Goal: Use online tool/utility: Utilize a website feature to perform a specific function

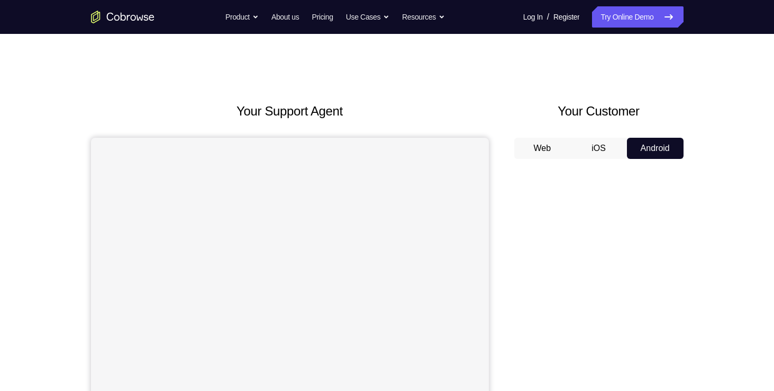
scroll to position [126, 0]
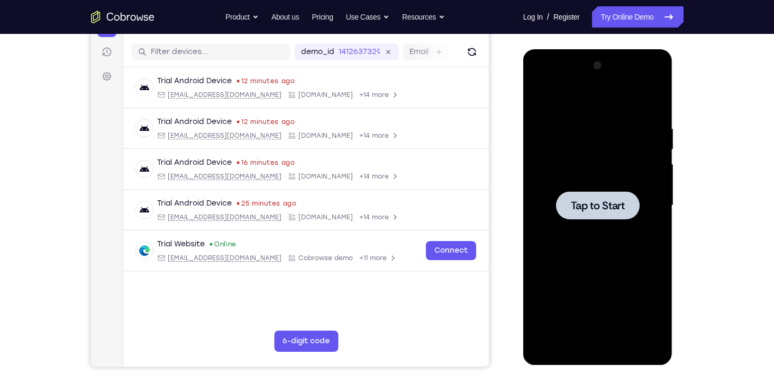
click at [619, 208] on span "Tap to Start" at bounding box center [598, 205] width 54 height 11
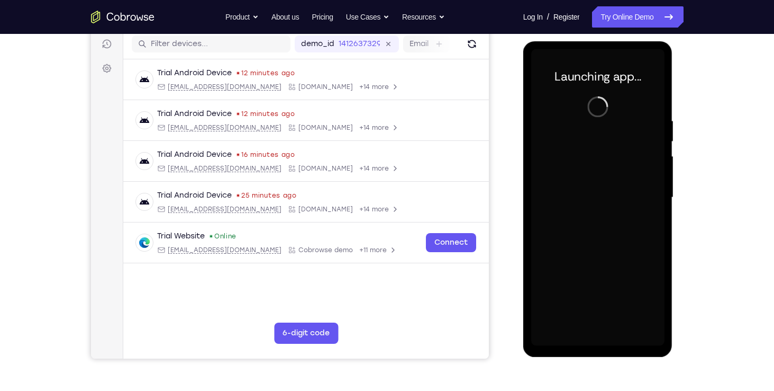
scroll to position [138, 0]
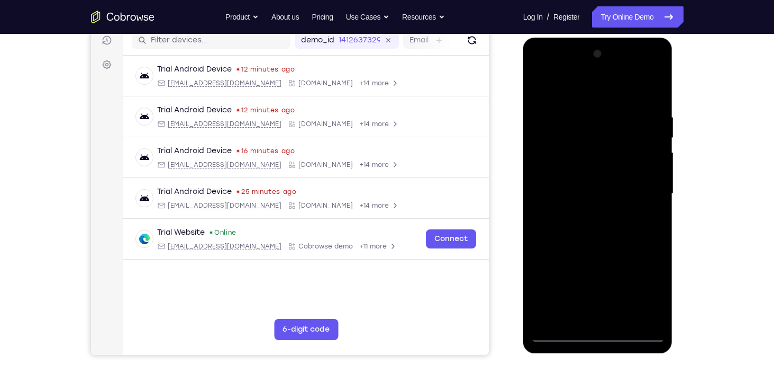
click at [602, 331] on div at bounding box center [597, 194] width 133 height 296
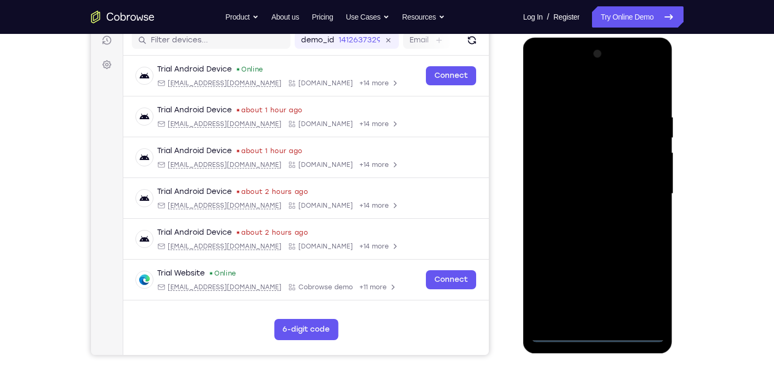
click at [642, 290] on div at bounding box center [597, 194] width 133 height 296
click at [586, 100] on div at bounding box center [597, 194] width 133 height 296
click at [555, 165] on div at bounding box center [597, 194] width 133 height 296
click at [592, 198] on div at bounding box center [597, 194] width 133 height 296
click at [598, 183] on div at bounding box center [597, 194] width 133 height 296
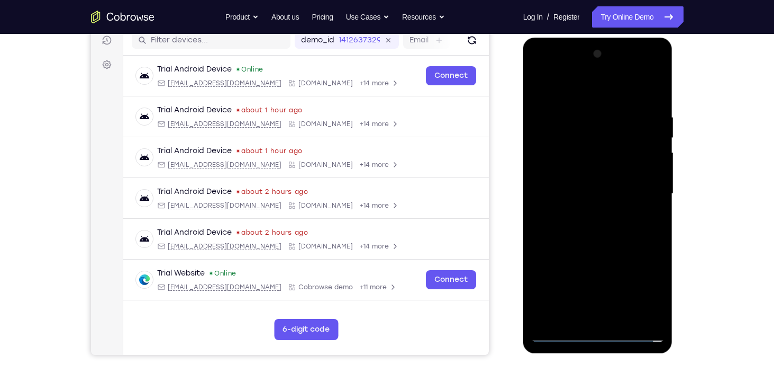
click at [593, 205] on div at bounding box center [597, 194] width 133 height 296
click at [573, 250] on div at bounding box center [597, 194] width 133 height 296
click at [647, 165] on div at bounding box center [597, 194] width 133 height 296
click at [592, 306] on div at bounding box center [597, 194] width 133 height 296
click at [590, 313] on div at bounding box center [597, 194] width 133 height 296
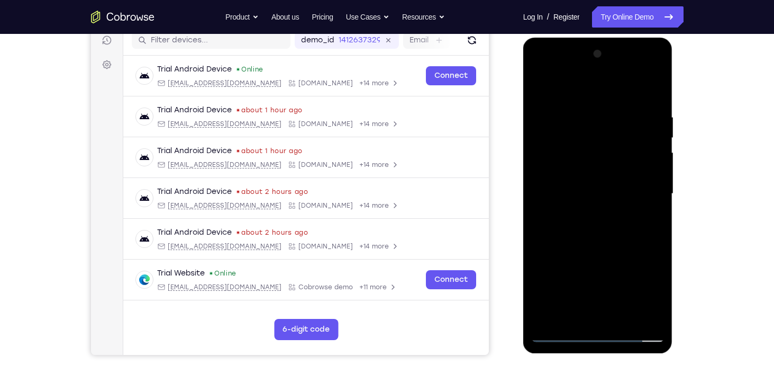
click at [593, 173] on div at bounding box center [597, 194] width 133 height 296
click at [604, 210] on div at bounding box center [597, 194] width 133 height 296
click at [635, 101] on div at bounding box center [597, 194] width 133 height 296
click at [566, 86] on div at bounding box center [597, 194] width 133 height 296
click at [545, 87] on div at bounding box center [597, 194] width 133 height 296
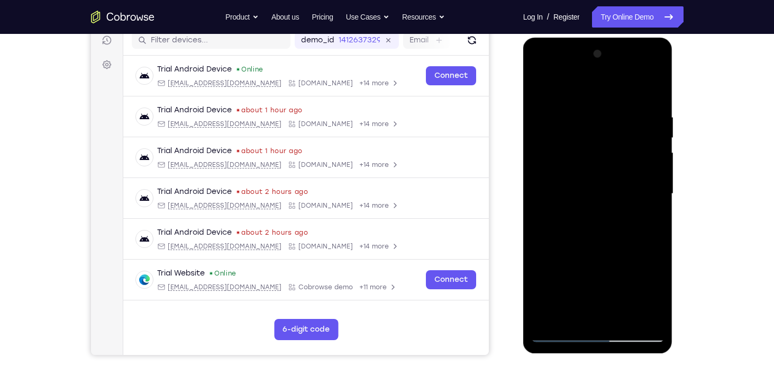
click at [585, 170] on div at bounding box center [597, 194] width 133 height 296
click at [544, 308] on div at bounding box center [597, 194] width 133 height 296
click at [549, 128] on div at bounding box center [597, 194] width 133 height 296
click at [576, 297] on div at bounding box center [597, 194] width 133 height 296
click at [558, 335] on div at bounding box center [597, 194] width 133 height 296
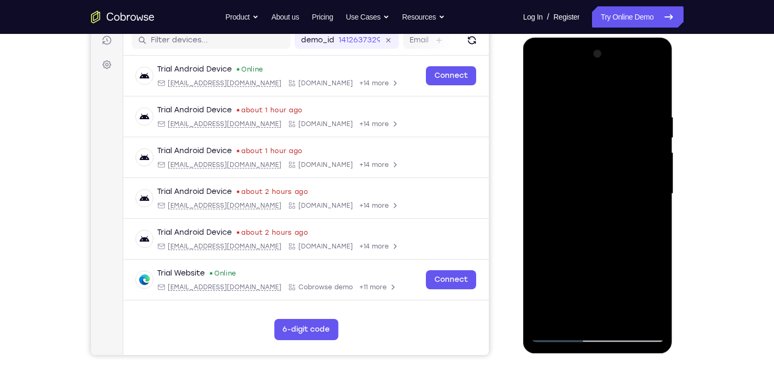
click at [546, 185] on div at bounding box center [597, 194] width 133 height 296
click at [541, 203] on div at bounding box center [597, 194] width 133 height 296
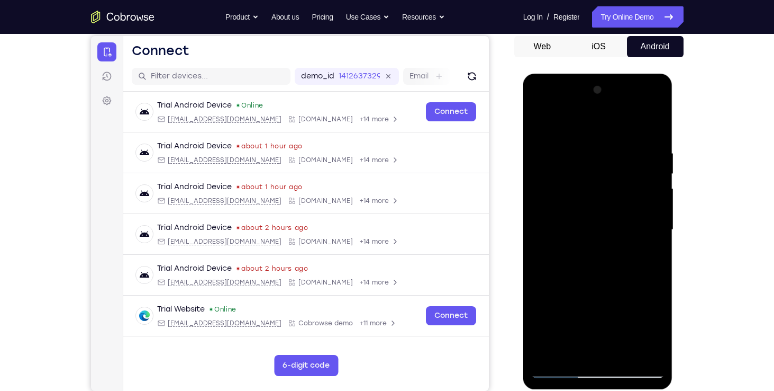
scroll to position [102, 0]
click at [540, 240] on div at bounding box center [597, 230] width 133 height 296
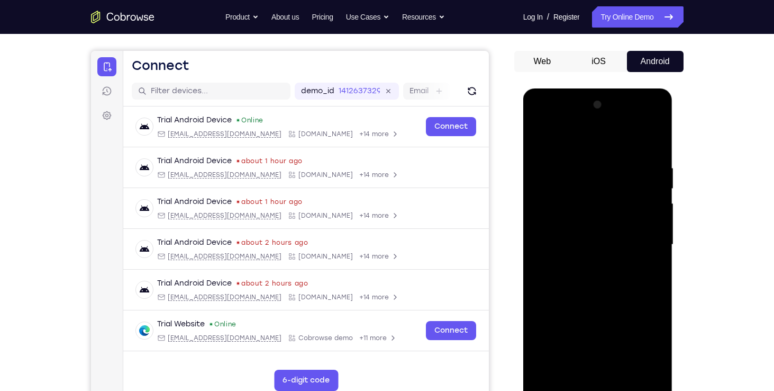
scroll to position [87, 0]
click at [540, 258] on div at bounding box center [597, 244] width 133 height 296
click at [540, 255] on div at bounding box center [597, 244] width 133 height 296
click at [541, 252] on div at bounding box center [597, 244] width 133 height 296
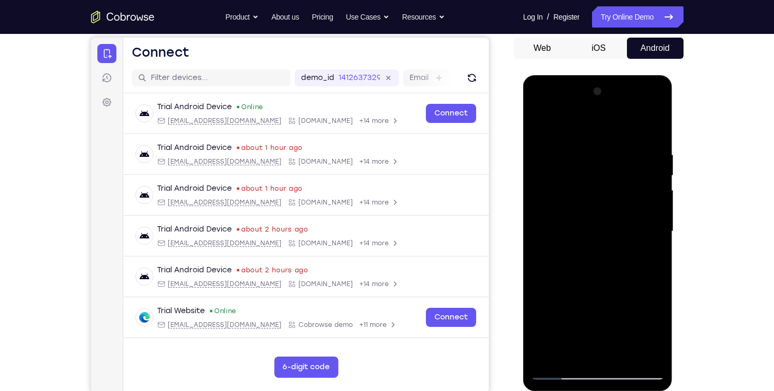
scroll to position [89, 0]
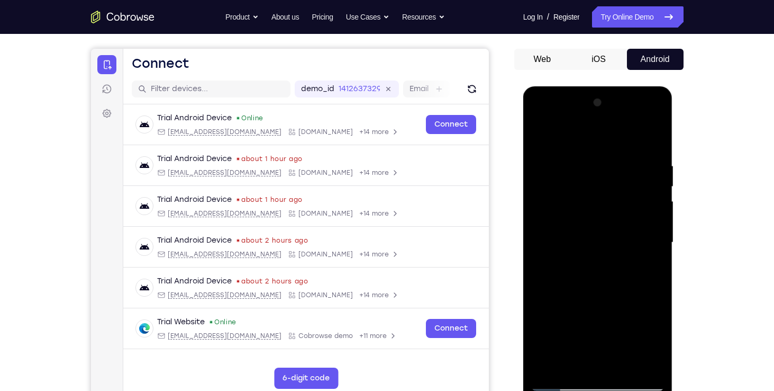
click at [573, 139] on div at bounding box center [597, 242] width 133 height 296
click at [657, 261] on div at bounding box center [597, 242] width 133 height 296
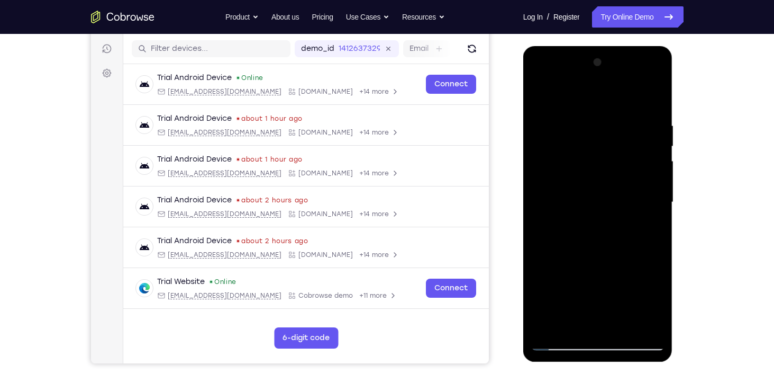
scroll to position [129, 0]
click at [538, 93] on div at bounding box center [597, 203] width 133 height 296
click at [557, 342] on div at bounding box center [597, 203] width 133 height 296
click at [565, 106] on div at bounding box center [597, 203] width 133 height 296
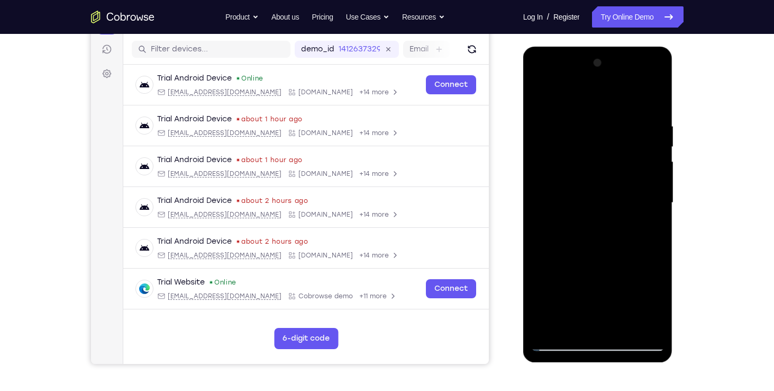
click at [565, 106] on div at bounding box center [597, 203] width 133 height 296
click at [635, 96] on div at bounding box center [597, 203] width 133 height 296
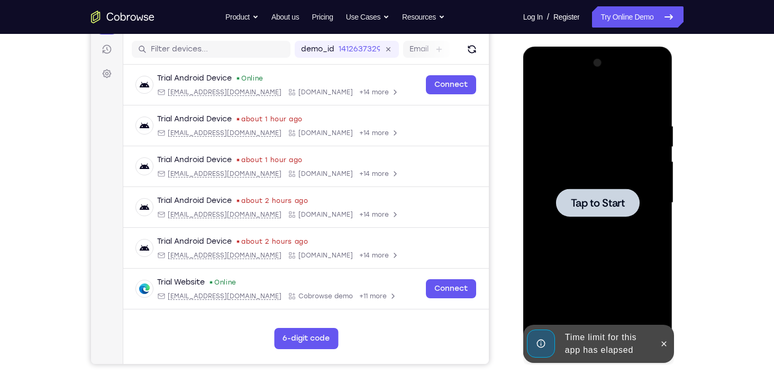
click at [544, 94] on div at bounding box center [597, 203] width 133 height 296
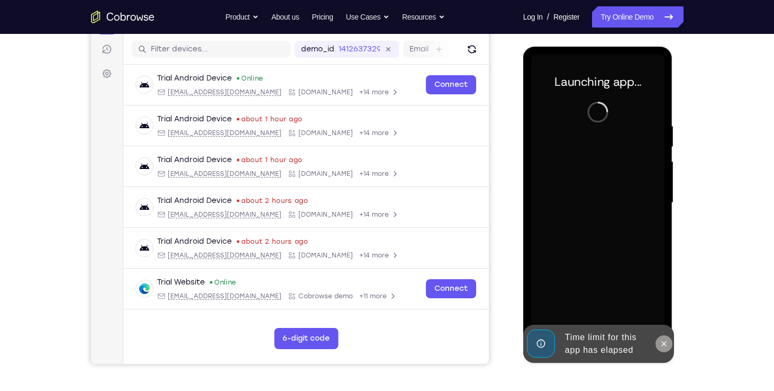
click at [663, 341] on icon at bounding box center [664, 343] width 8 height 8
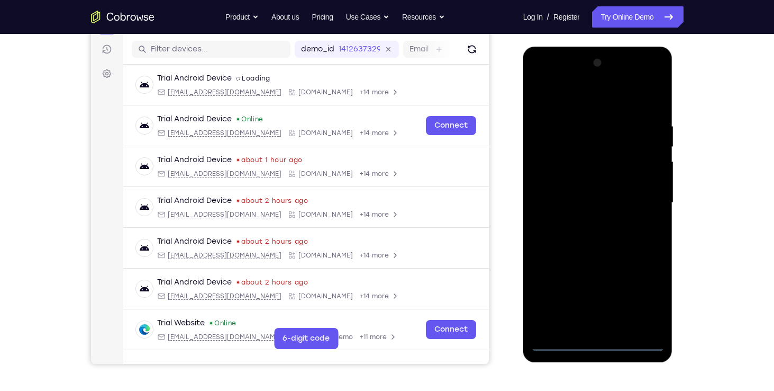
click at [599, 342] on div at bounding box center [597, 203] width 133 height 296
click at [646, 299] on div at bounding box center [597, 203] width 133 height 296
click at [591, 102] on div at bounding box center [597, 203] width 133 height 296
click at [642, 201] on div at bounding box center [597, 203] width 133 height 296
click at [585, 225] on div at bounding box center [597, 203] width 133 height 296
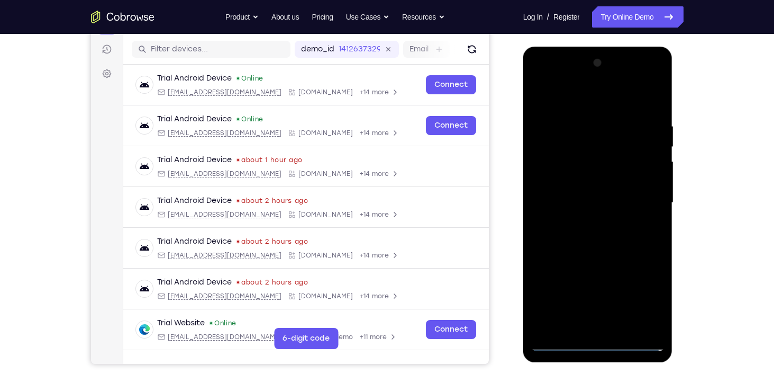
click at [573, 187] on div at bounding box center [597, 203] width 133 height 296
click at [585, 176] on div at bounding box center [597, 203] width 133 height 296
click at [585, 207] on div at bounding box center [597, 203] width 133 height 296
click at [597, 232] on div at bounding box center [597, 203] width 133 height 296
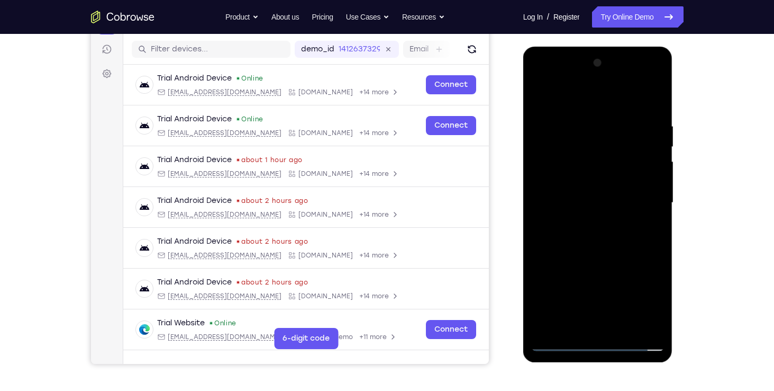
click at [593, 237] on div at bounding box center [597, 203] width 133 height 296
click at [612, 255] on div at bounding box center [597, 203] width 133 height 296
click at [619, 329] on div at bounding box center [597, 203] width 133 height 296
click at [599, 257] on div at bounding box center [597, 203] width 133 height 296
click at [594, 177] on div at bounding box center [597, 203] width 133 height 296
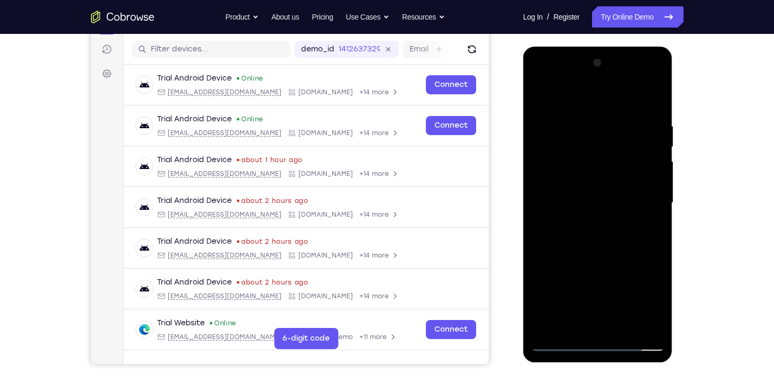
click at [563, 341] on div at bounding box center [597, 203] width 133 height 296
click at [558, 344] on div at bounding box center [597, 203] width 133 height 296
click at [654, 94] on div at bounding box center [597, 203] width 133 height 296
click at [559, 342] on div at bounding box center [597, 203] width 133 height 296
click at [586, 117] on div at bounding box center [597, 203] width 133 height 296
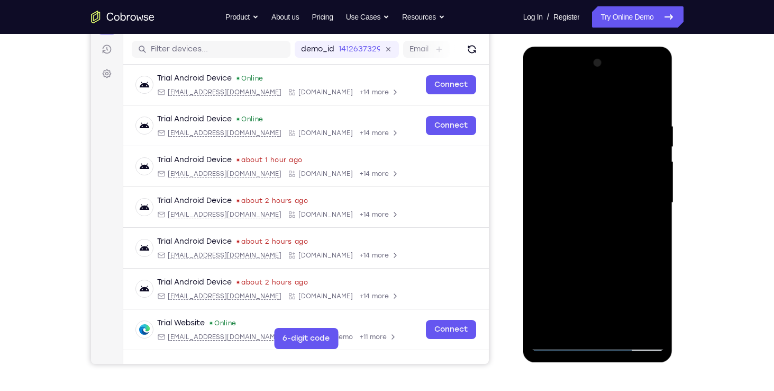
click at [637, 322] on div at bounding box center [597, 203] width 133 height 296
click at [654, 205] on div at bounding box center [597, 203] width 133 height 296
click at [639, 323] on div at bounding box center [597, 203] width 133 height 296
click at [535, 188] on div at bounding box center [597, 203] width 133 height 296
click at [650, 239] on div at bounding box center [597, 203] width 133 height 296
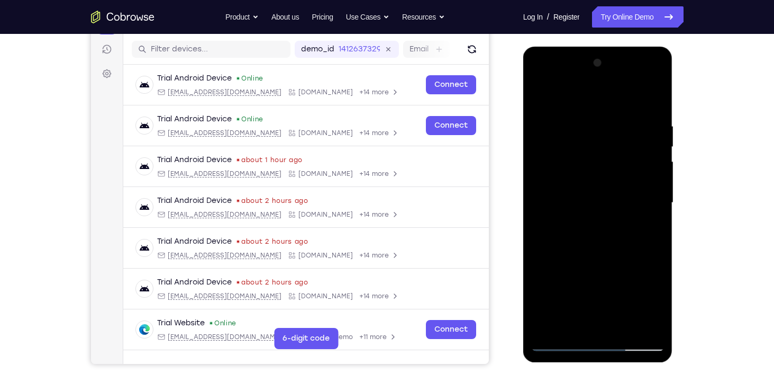
click at [650, 239] on div at bounding box center [597, 203] width 133 height 296
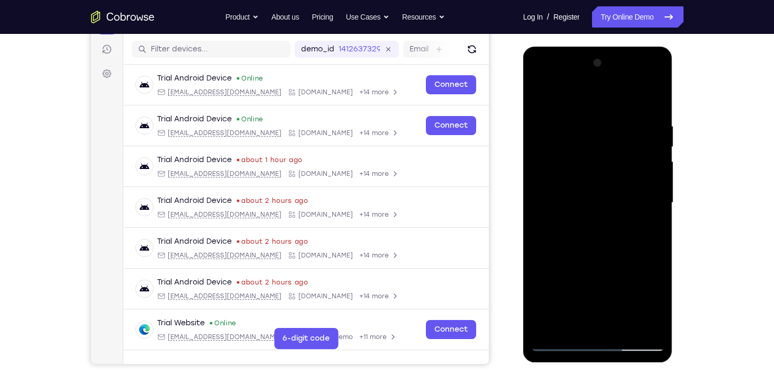
click at [650, 239] on div at bounding box center [597, 203] width 133 height 296
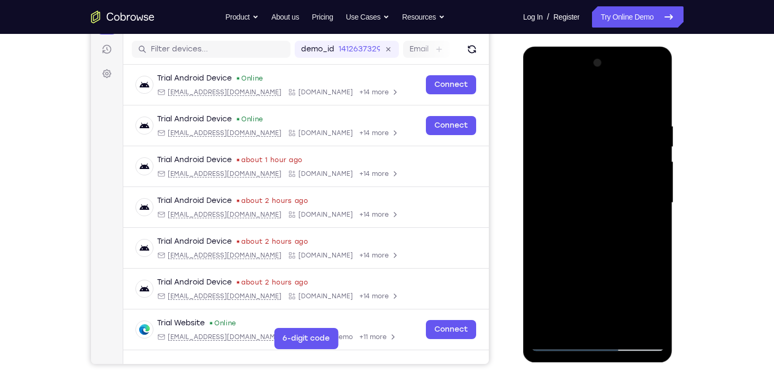
click at [650, 239] on div at bounding box center [597, 203] width 133 height 296
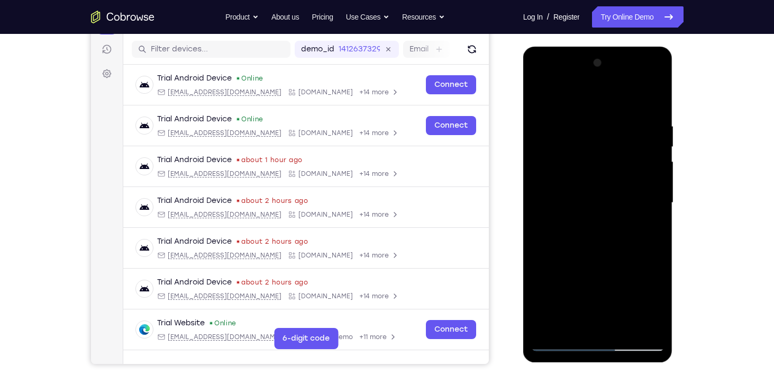
click at [650, 239] on div at bounding box center [597, 203] width 133 height 296
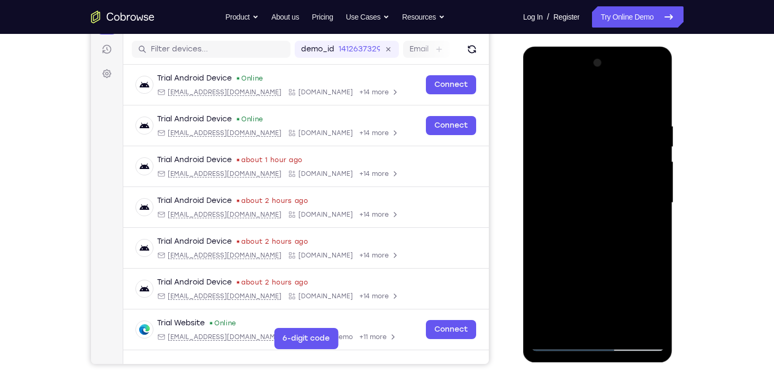
click at [650, 239] on div at bounding box center [597, 203] width 133 height 296
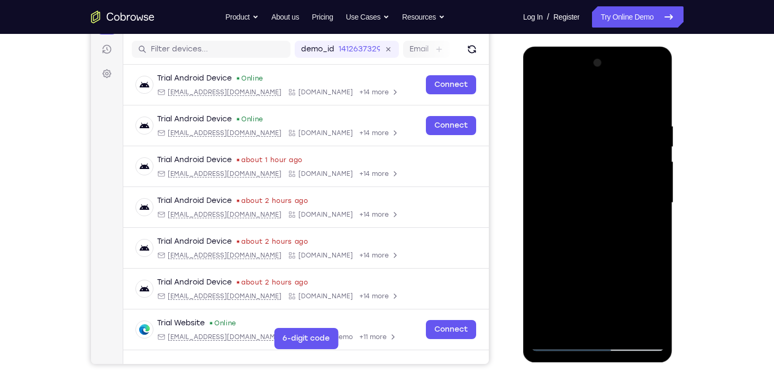
click at [540, 212] on div at bounding box center [597, 203] width 133 height 296
click at [637, 323] on div at bounding box center [597, 203] width 133 height 296
click at [656, 251] on div at bounding box center [597, 203] width 133 height 296
click at [636, 320] on div at bounding box center [597, 203] width 133 height 296
click at [654, 283] on div at bounding box center [597, 203] width 133 height 296
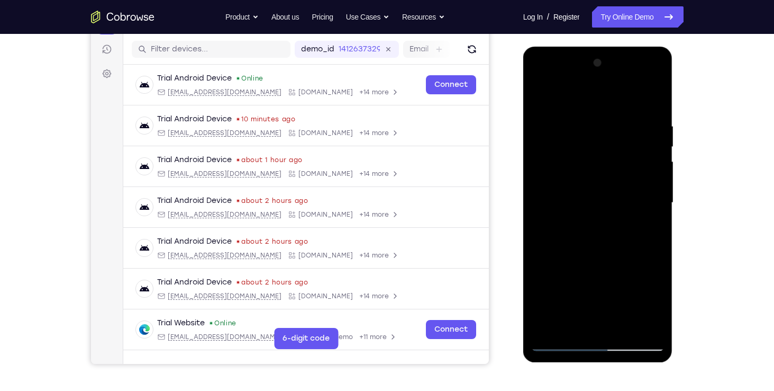
click at [654, 283] on div at bounding box center [597, 203] width 133 height 296
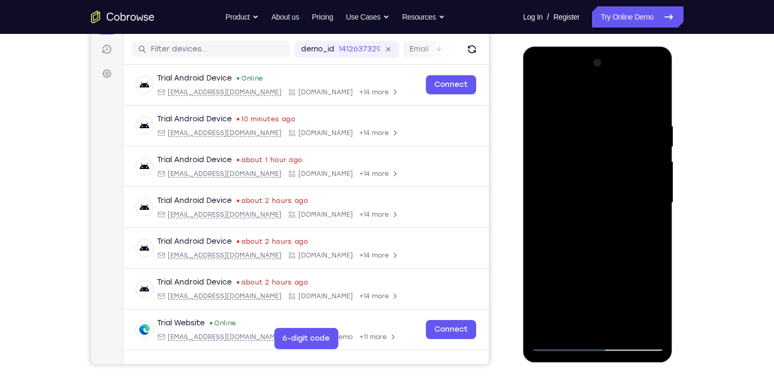
click at [654, 283] on div at bounding box center [597, 203] width 133 height 296
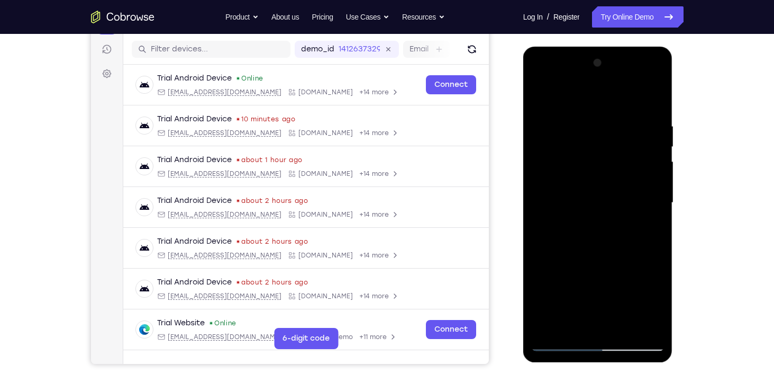
click at [654, 283] on div at bounding box center [597, 203] width 133 height 296
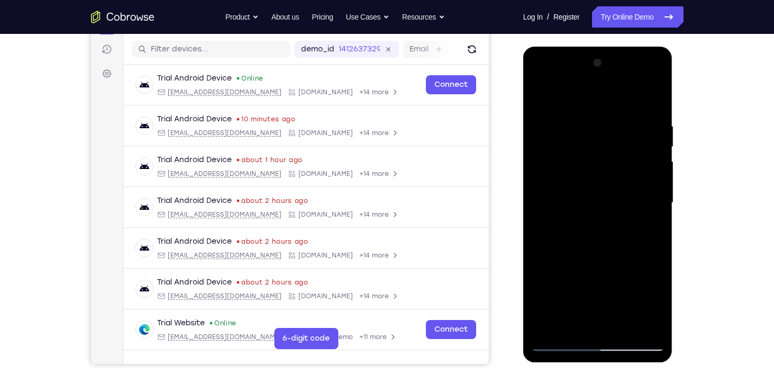
click at [654, 283] on div at bounding box center [597, 203] width 133 height 296
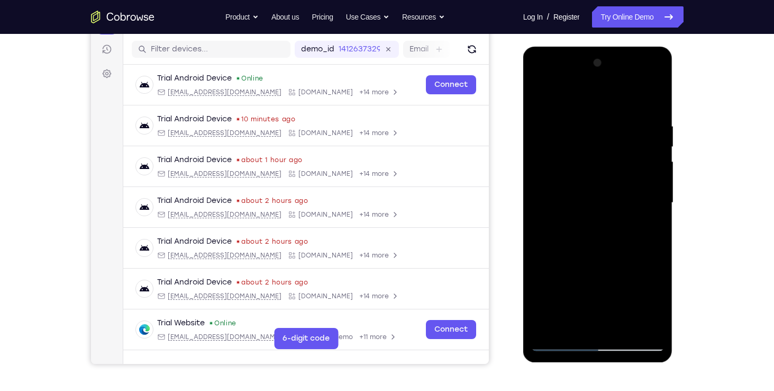
click at [654, 283] on div at bounding box center [597, 203] width 133 height 296
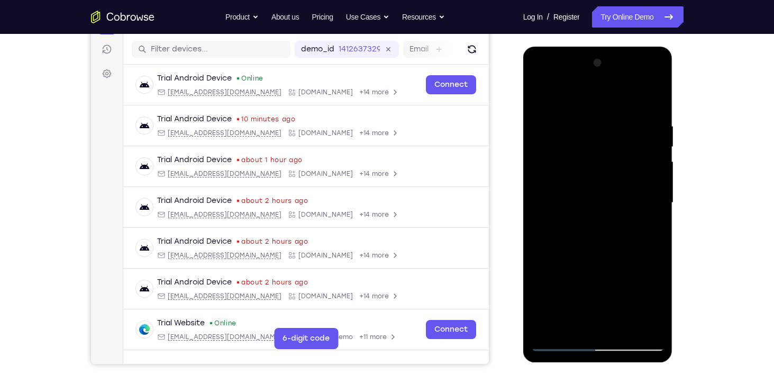
click at [654, 283] on div at bounding box center [597, 203] width 133 height 296
click at [538, 231] on div at bounding box center [597, 203] width 133 height 296
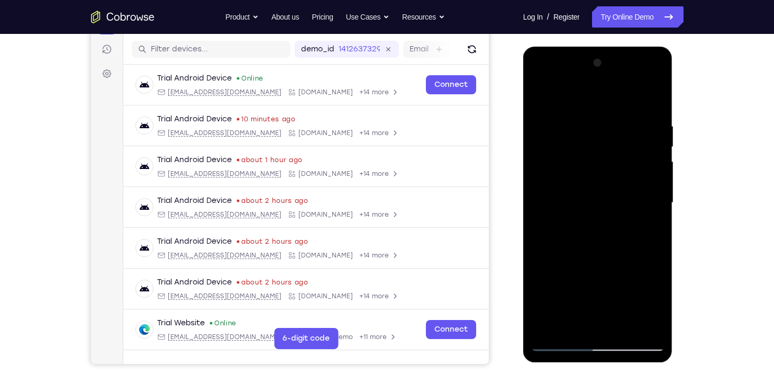
click at [652, 221] on div at bounding box center [597, 203] width 133 height 296
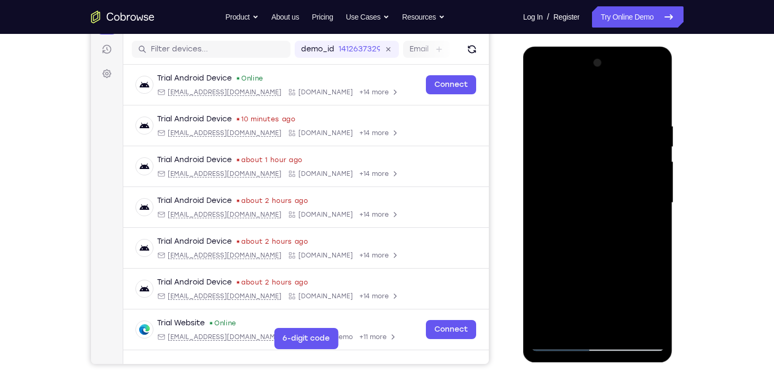
click at [652, 221] on div at bounding box center [597, 203] width 133 height 296
click at [544, 198] on div at bounding box center [597, 203] width 133 height 296
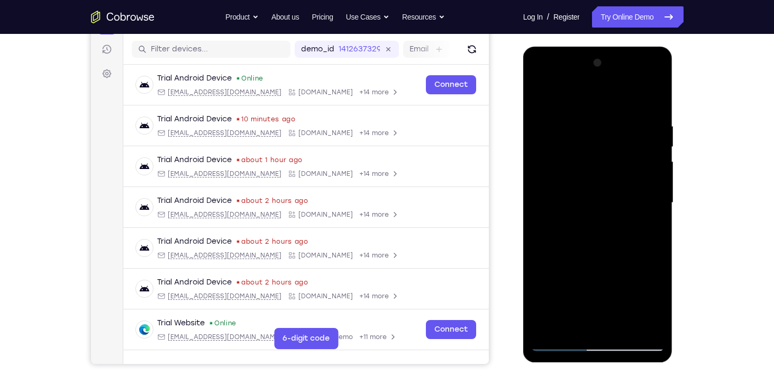
click at [641, 213] on div at bounding box center [597, 203] width 133 height 296
drag, startPoint x: 640, startPoint y: 213, endPoint x: 657, endPoint y: 215, distance: 16.5
click at [657, 215] on div at bounding box center [597, 203] width 133 height 296
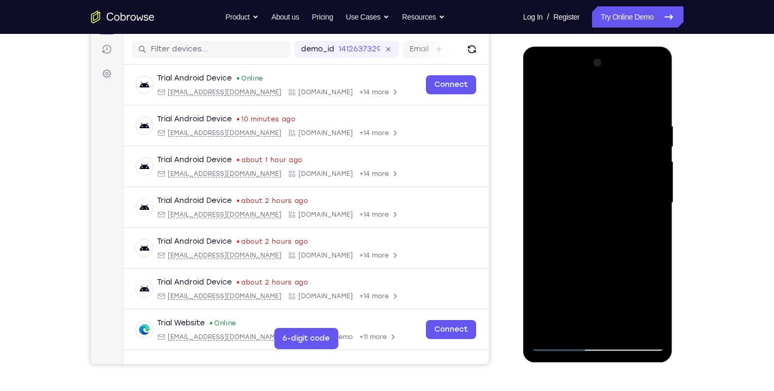
click at [657, 215] on div at bounding box center [597, 203] width 133 height 296
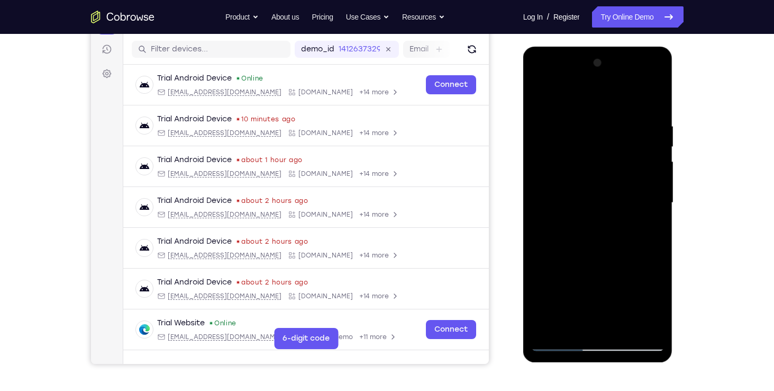
click at [657, 215] on div at bounding box center [597, 203] width 133 height 296
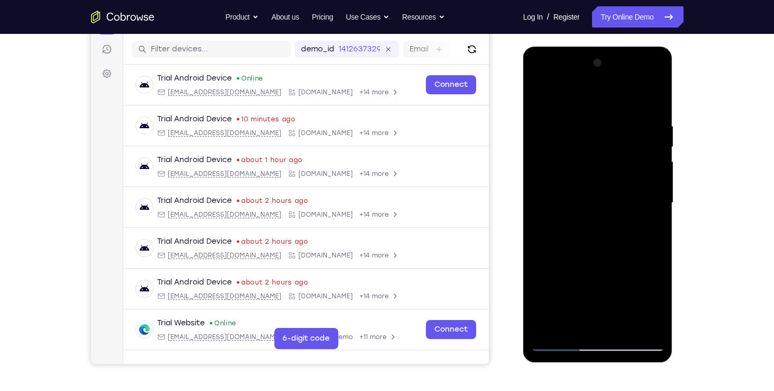
click at [657, 215] on div at bounding box center [597, 203] width 133 height 296
click at [614, 168] on div at bounding box center [597, 203] width 133 height 296
click at [589, 228] on div at bounding box center [597, 203] width 133 height 296
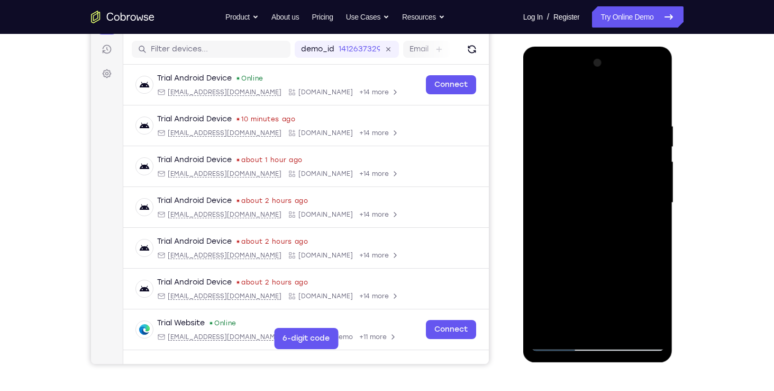
drag, startPoint x: 601, startPoint y: 151, endPoint x: 611, endPoint y: 241, distance: 90.6
click at [611, 241] on div at bounding box center [597, 203] width 133 height 296
click at [655, 328] on div at bounding box center [597, 203] width 133 height 296
drag, startPoint x: 607, startPoint y: 143, endPoint x: 600, endPoint y: 243, distance: 100.3
click at [600, 243] on div at bounding box center [597, 203] width 133 height 296
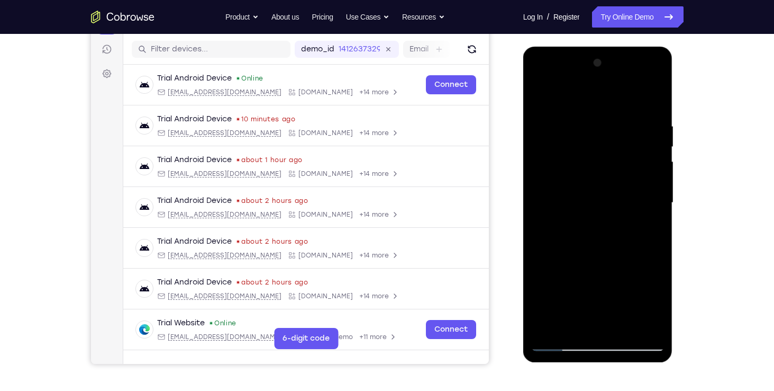
click at [655, 92] on div at bounding box center [597, 203] width 133 height 296
click at [543, 101] on div at bounding box center [597, 203] width 133 height 296
click at [624, 326] on div at bounding box center [597, 203] width 133 height 296
click at [567, 107] on div at bounding box center [597, 203] width 133 height 296
click at [607, 144] on div at bounding box center [597, 203] width 133 height 296
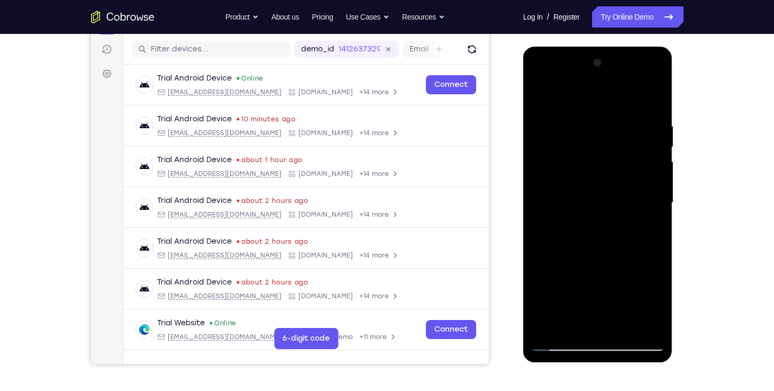
click at [652, 302] on div at bounding box center [597, 203] width 133 height 296
click at [648, 232] on div at bounding box center [597, 203] width 133 height 296
click at [588, 201] on div at bounding box center [597, 203] width 133 height 296
click at [565, 342] on div at bounding box center [597, 203] width 133 height 296
click at [656, 146] on div at bounding box center [597, 203] width 133 height 296
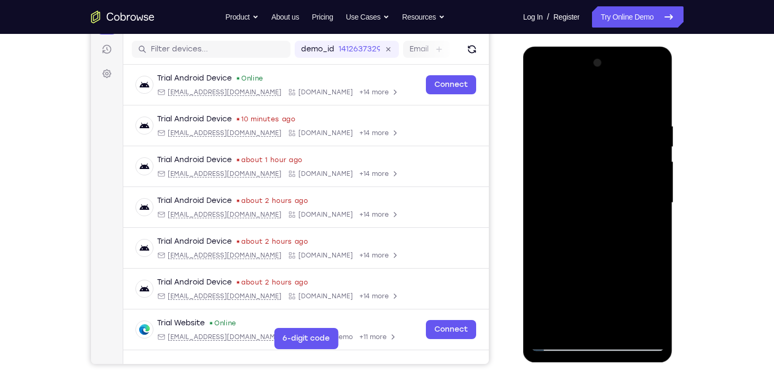
click at [658, 147] on div at bounding box center [597, 203] width 133 height 296
click at [539, 143] on div at bounding box center [597, 203] width 133 height 296
click at [659, 145] on div at bounding box center [597, 203] width 133 height 296
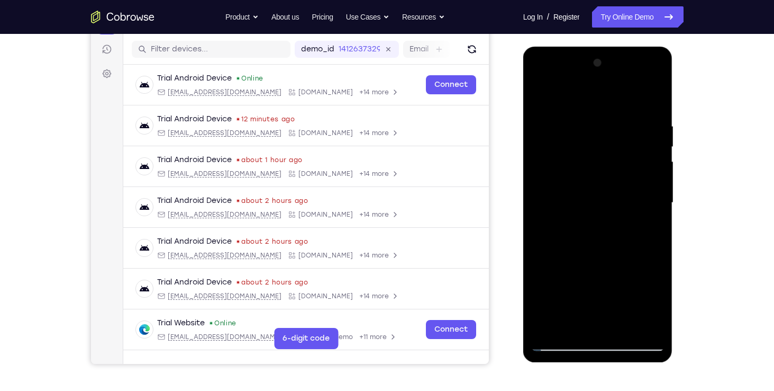
click at [659, 145] on div at bounding box center [597, 203] width 133 height 296
drag, startPoint x: 602, startPoint y: 173, endPoint x: 598, endPoint y: 248, distance: 75.3
click at [598, 248] on div at bounding box center [597, 203] width 133 height 296
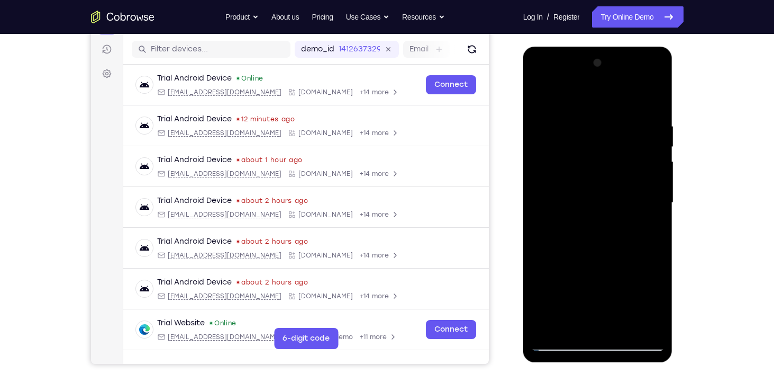
drag, startPoint x: 590, startPoint y: 96, endPoint x: 591, endPoint y: 198, distance: 102.2
click at [591, 198] on div at bounding box center [597, 203] width 133 height 296
click at [561, 344] on div at bounding box center [597, 203] width 133 height 296
drag, startPoint x: 595, startPoint y: 140, endPoint x: 589, endPoint y: 230, distance: 89.7
click at [589, 230] on div at bounding box center [597, 203] width 133 height 296
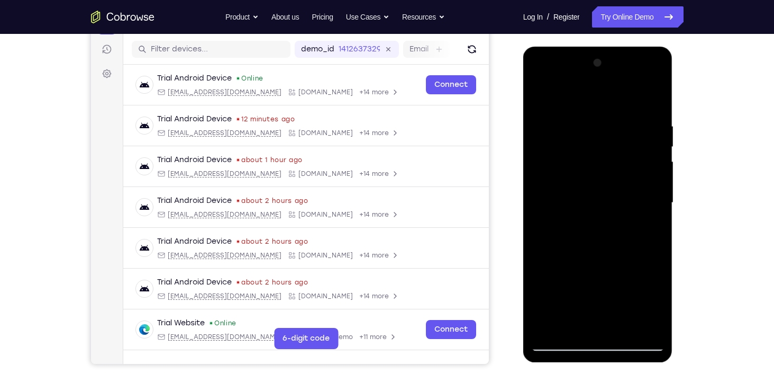
click at [619, 322] on div at bounding box center [597, 203] width 133 height 296
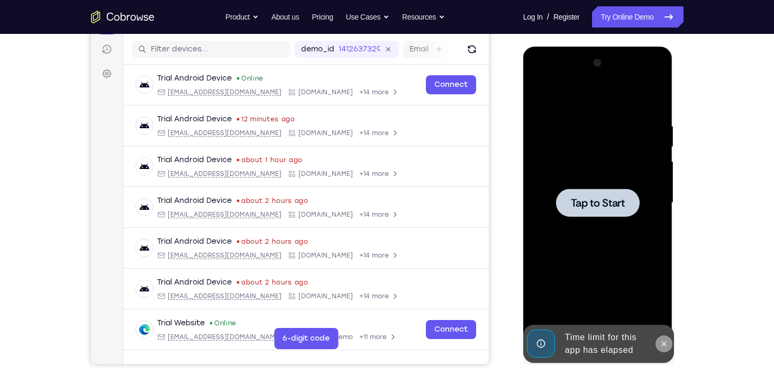
click at [665, 345] on icon at bounding box center [664, 343] width 8 height 8
